Goal: Find contact information: Find contact information

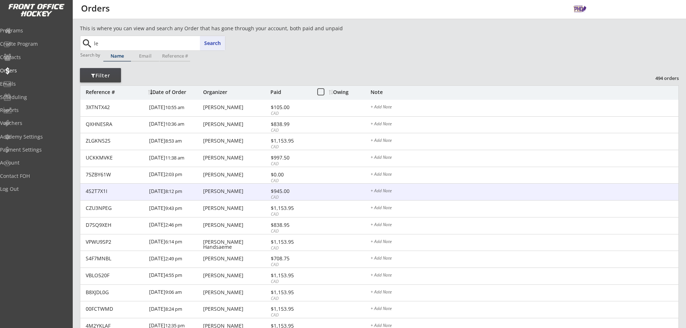
type input "les"
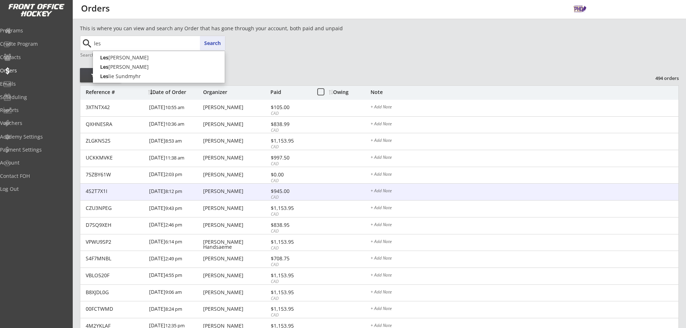
type input "[PERSON_NAME]"
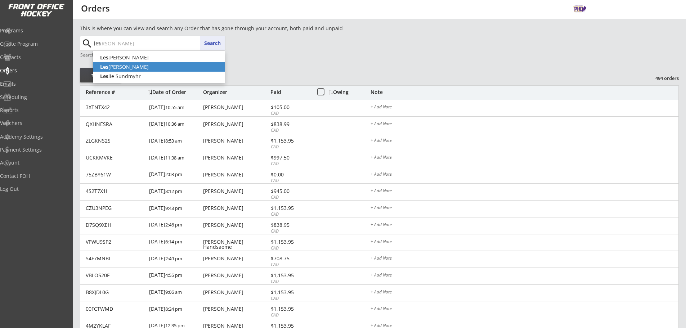
type input "le"
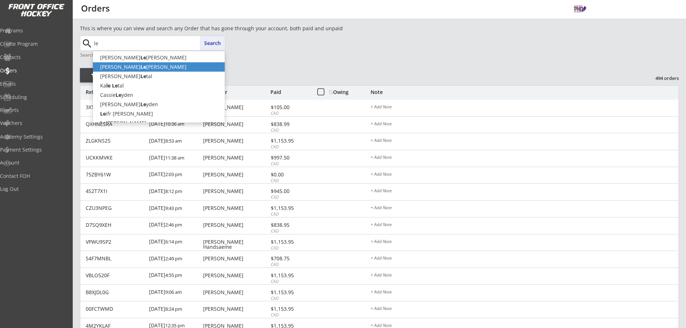
type input "l"
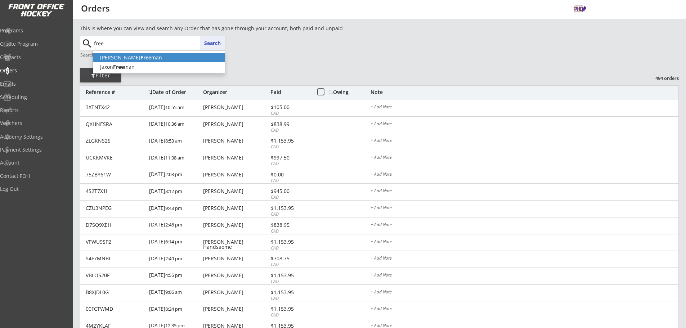
click at [174, 55] on p "[PERSON_NAME] man" at bounding box center [159, 57] width 132 height 9
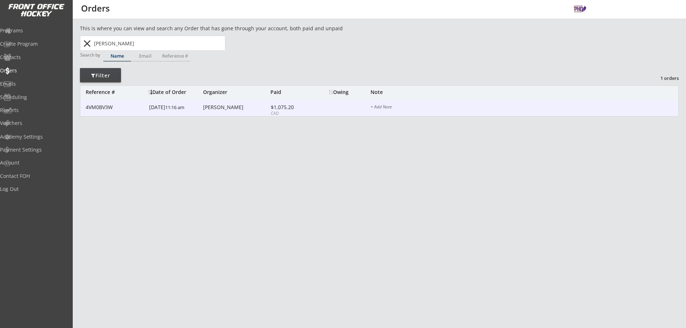
type input "[PERSON_NAME]"
click at [217, 108] on div "[PERSON_NAME]" at bounding box center [236, 107] width 66 height 5
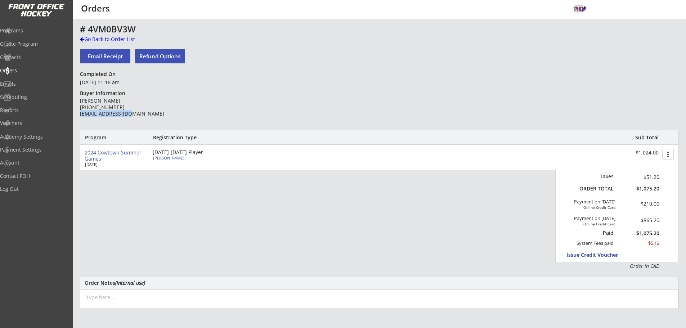
drag, startPoint x: 139, startPoint y: 114, endPoint x: 81, endPoint y: 117, distance: 58.8
click at [81, 117] on div "[PERSON_NAME] [PHONE_NUMBER] [EMAIL_ADDRESS][DOMAIN_NAME]" at bounding box center [132, 111] width 104 height 27
copy div "[EMAIL_ADDRESS][DOMAIN_NAME]"
